Goal: Task Accomplishment & Management: Complete application form

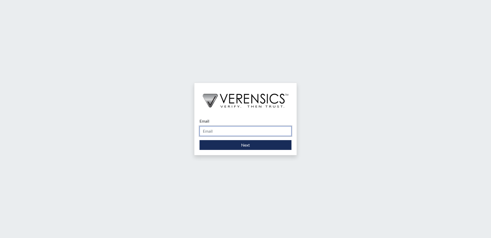
click at [240, 130] on input "Email" at bounding box center [246, 131] width 92 height 10
type input "[PERSON_NAME][EMAIL_ADDRESS][PERSON_NAME][DOMAIN_NAME]"
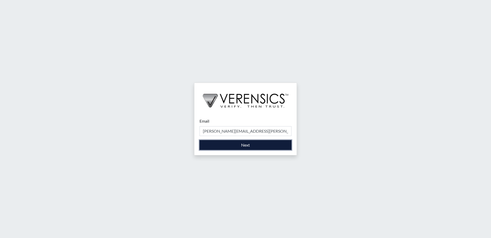
click at [231, 145] on button "Next" at bounding box center [246, 145] width 92 height 10
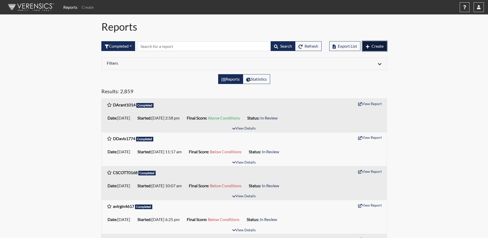
click at [374, 47] on span "Create" at bounding box center [377, 45] width 12 height 5
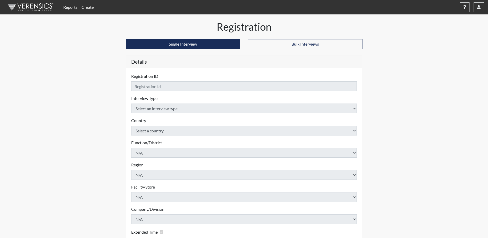
checkbox input "true"
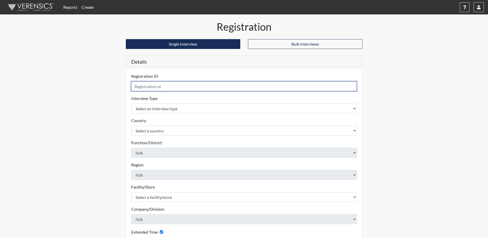
click at [224, 88] on input "text" at bounding box center [244, 86] width 226 height 10
type input "RFerguson8913"
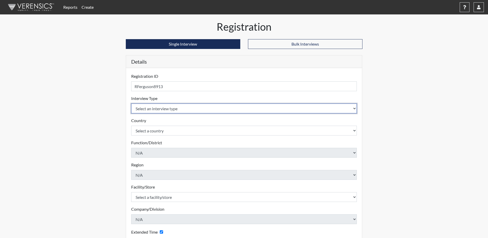
click at [277, 107] on select "Select an interview type Corrections Pre-Employment" at bounding box center [244, 108] width 226 height 10
select select "ff733e93-e1bf-11ea-9c9f-0eff0cf7eb8f"
click at [131, 103] on select "Select an interview type Corrections Pre-Employment" at bounding box center [244, 108] width 226 height 10
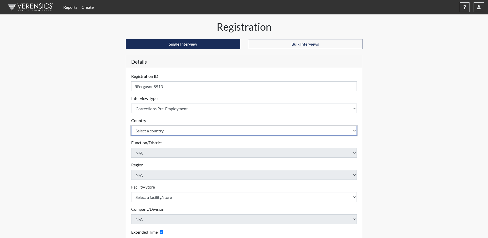
click at [206, 131] on select "Select a country [GEOGRAPHIC_DATA] [GEOGRAPHIC_DATA]" at bounding box center [244, 130] width 226 height 10
select select "united-states-of-[GEOGRAPHIC_DATA]"
click at [131, 125] on select "Select a country [GEOGRAPHIC_DATA] [GEOGRAPHIC_DATA]" at bounding box center [244, 130] width 226 height 10
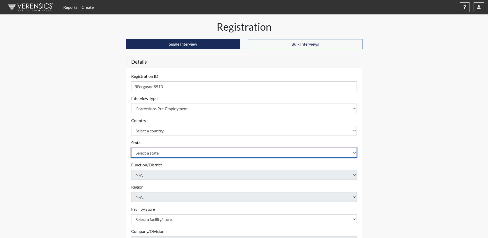
click at [155, 154] on select "Select a state [US_STATE] [US_STATE] [US_STATE] [US_STATE] [US_STATE] [US_STATE…" at bounding box center [244, 153] width 226 height 10
select select "SC"
click at [131, 148] on select "Select a state [US_STATE] [US_STATE] [US_STATE] [US_STATE] [US_STATE] [US_STATE…" at bounding box center [244, 153] width 226 height 10
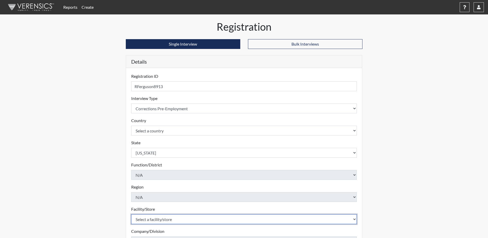
click at [160, 217] on select "Select a facility/store [GEOGRAPHIC_DATA] CI Broad River CI [PERSON_NAME] CI Di…" at bounding box center [244, 219] width 226 height 10
select select "d25ccce7-56e4-4ac3-94d1-4a6dbae4e778"
click at [131, 214] on select "Select a facility/store [GEOGRAPHIC_DATA] CI Broad River CI [PERSON_NAME] CI Di…" at bounding box center [244, 219] width 226 height 10
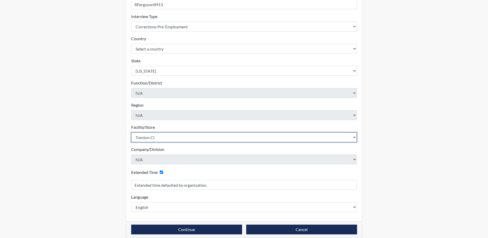
scroll to position [88, 0]
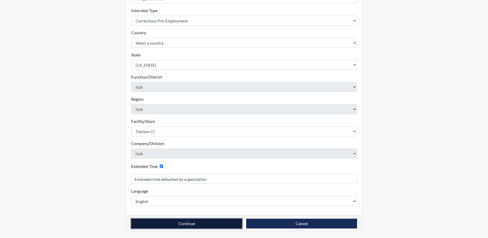
click at [169, 222] on button "Continue" at bounding box center [186, 223] width 111 height 10
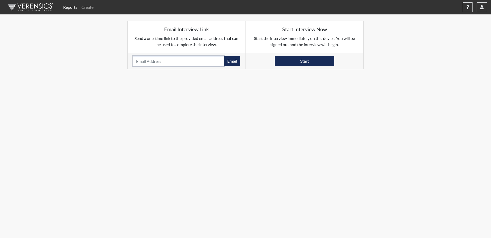
click at [169, 64] on input "email" at bounding box center [179, 61] width 92 height 10
type input "[EMAIL_ADDRESS][DOMAIN_NAME]"
click at [231, 57] on button "Email" at bounding box center [232, 61] width 16 height 10
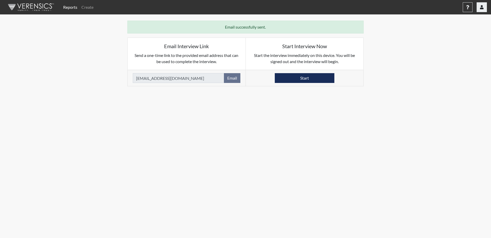
click at [483, 9] on icon "button" at bounding box center [482, 7] width 4 height 4
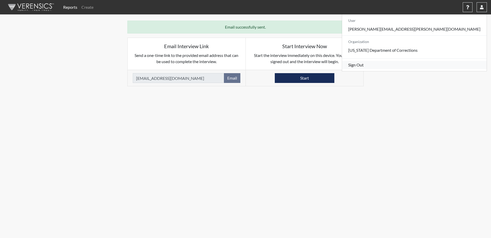
click at [445, 69] on link "Sign Out" at bounding box center [414, 65] width 145 height 8
